Goal: Find contact information: Find contact information

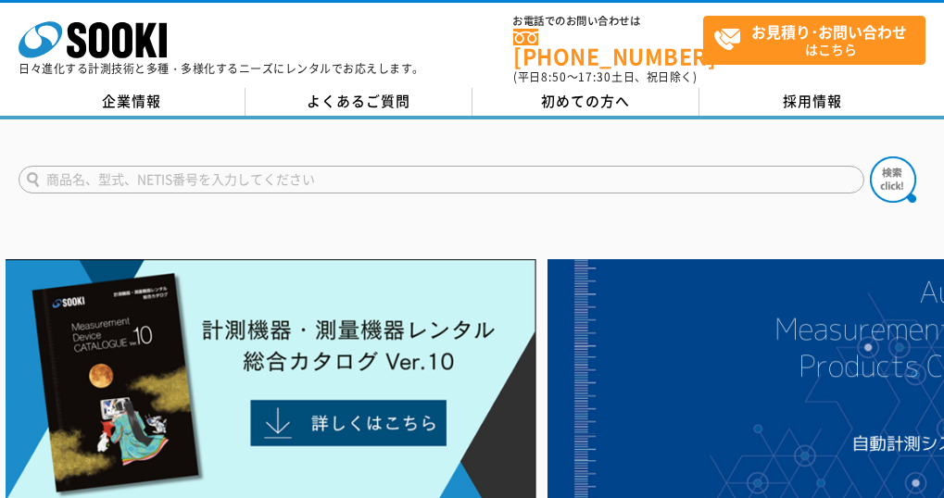
scroll to position [1444, 0]
